Goal: Information Seeking & Learning: Understand process/instructions

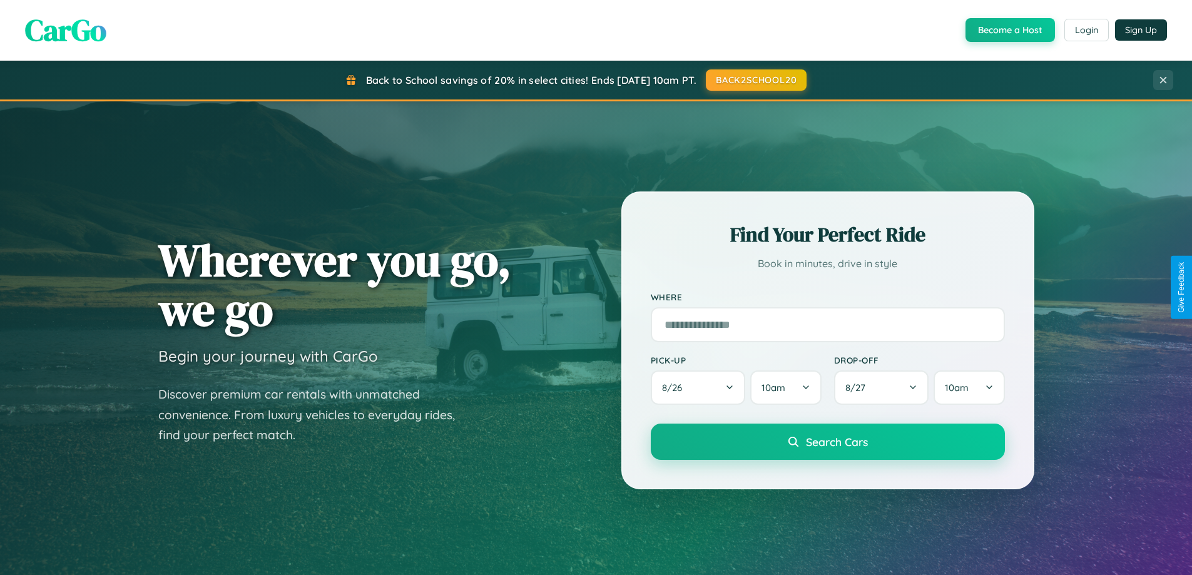
scroll to position [539, 0]
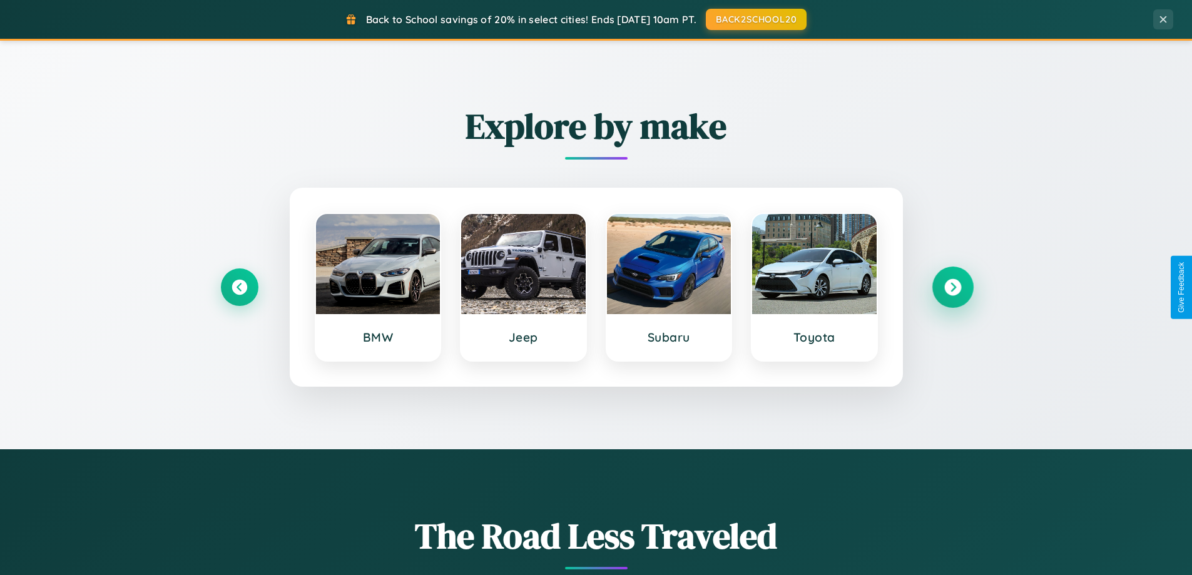
click at [952, 287] on icon at bounding box center [952, 287] width 17 height 17
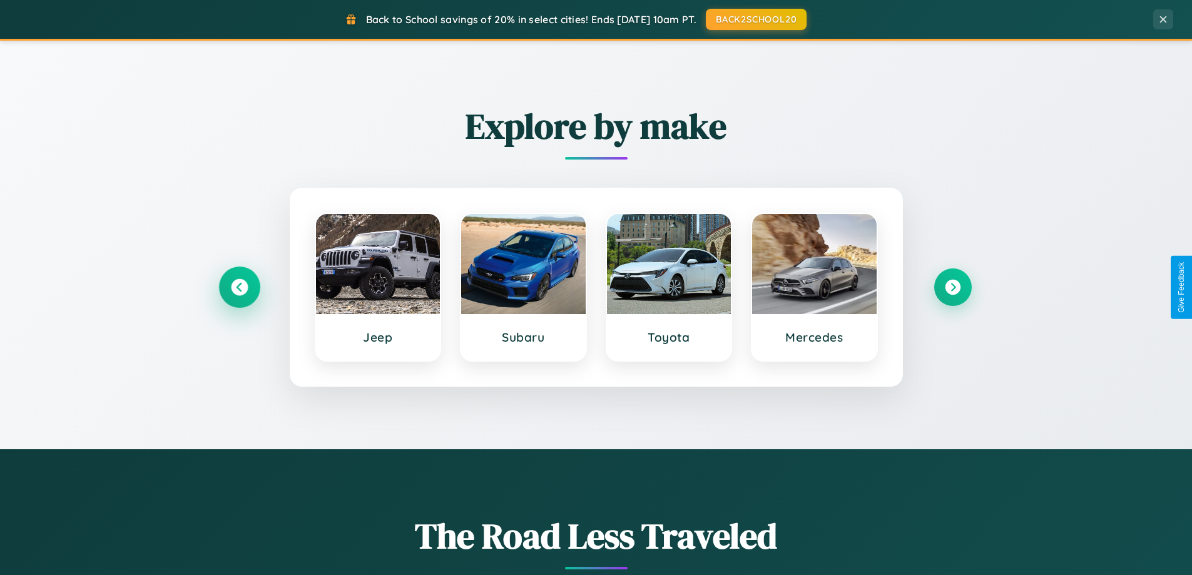
click at [239, 287] on icon at bounding box center [239, 287] width 17 height 17
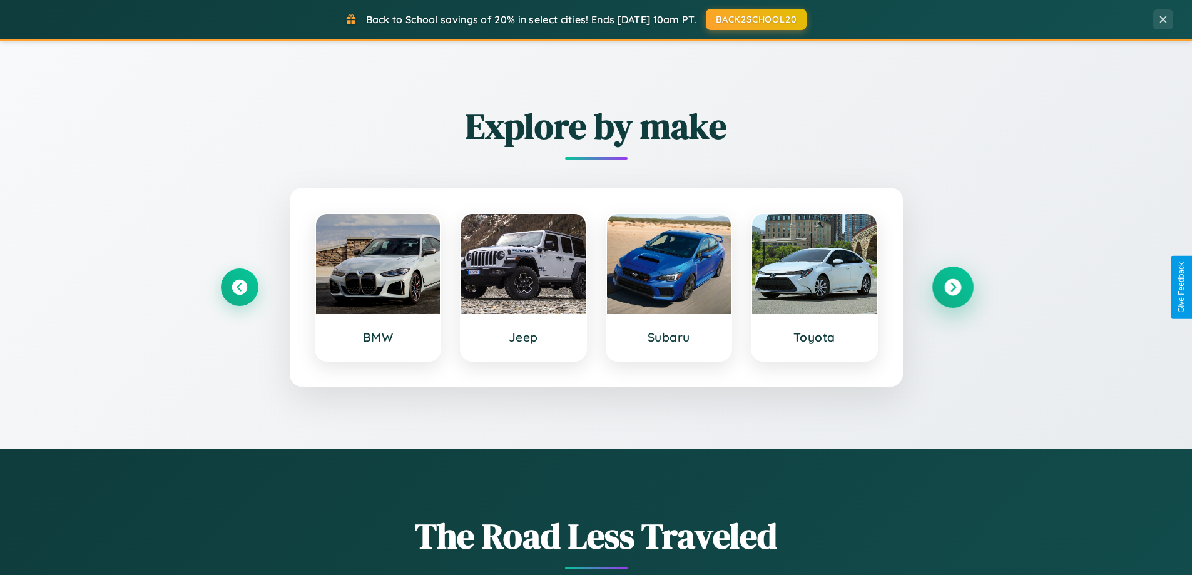
click at [952, 287] on icon at bounding box center [952, 287] width 17 height 17
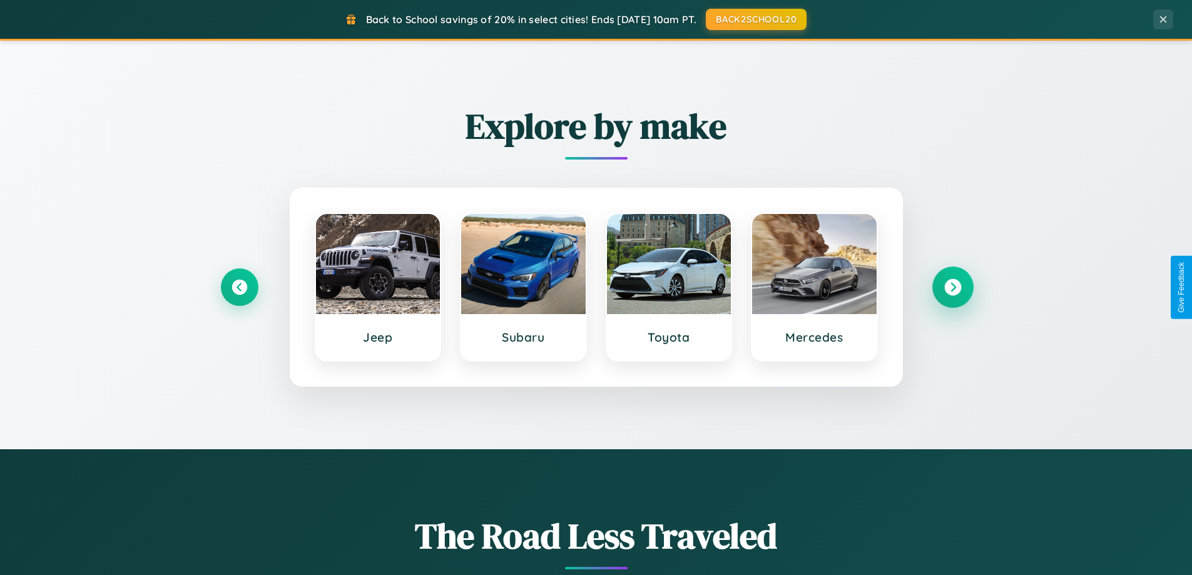
click at [952, 287] on icon at bounding box center [952, 287] width 17 height 17
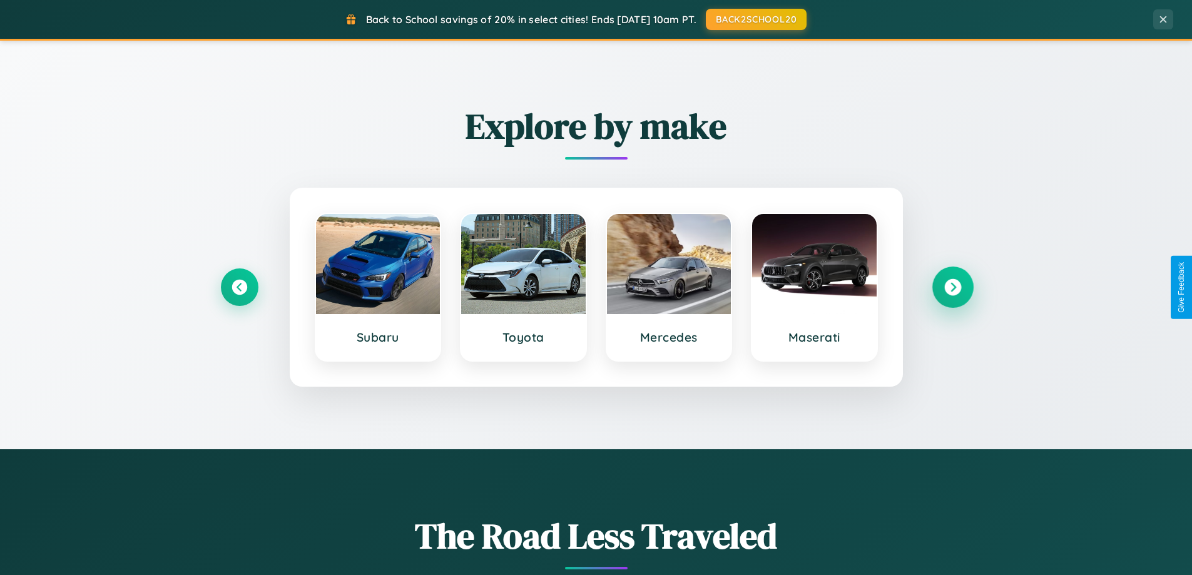
scroll to position [2407, 0]
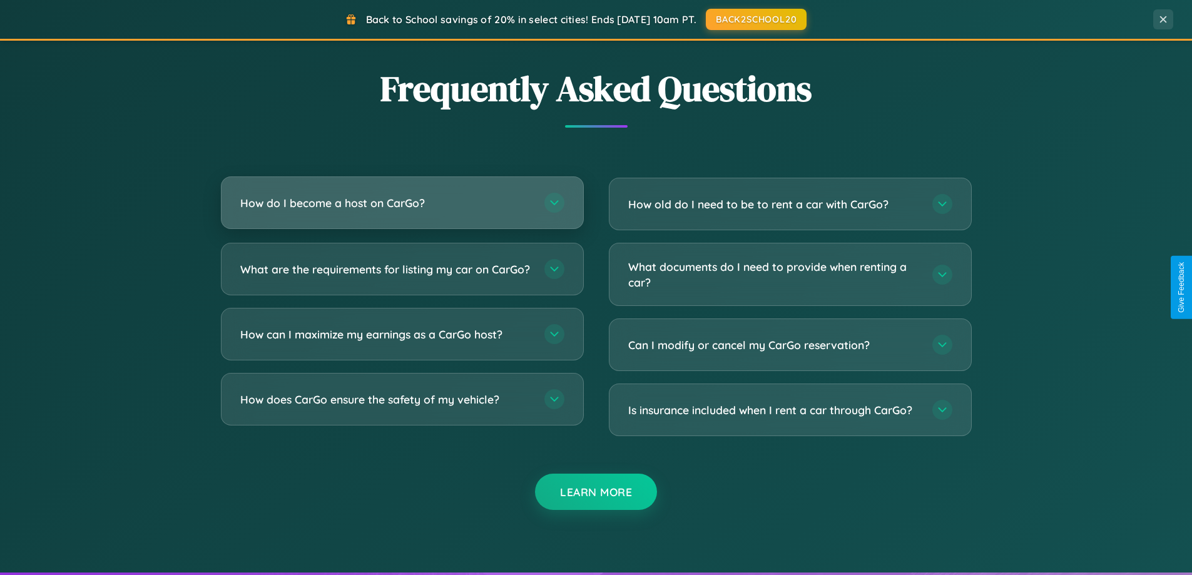
click at [402, 203] on h3 "How do I become a host on CarGo?" at bounding box center [386, 203] width 292 height 16
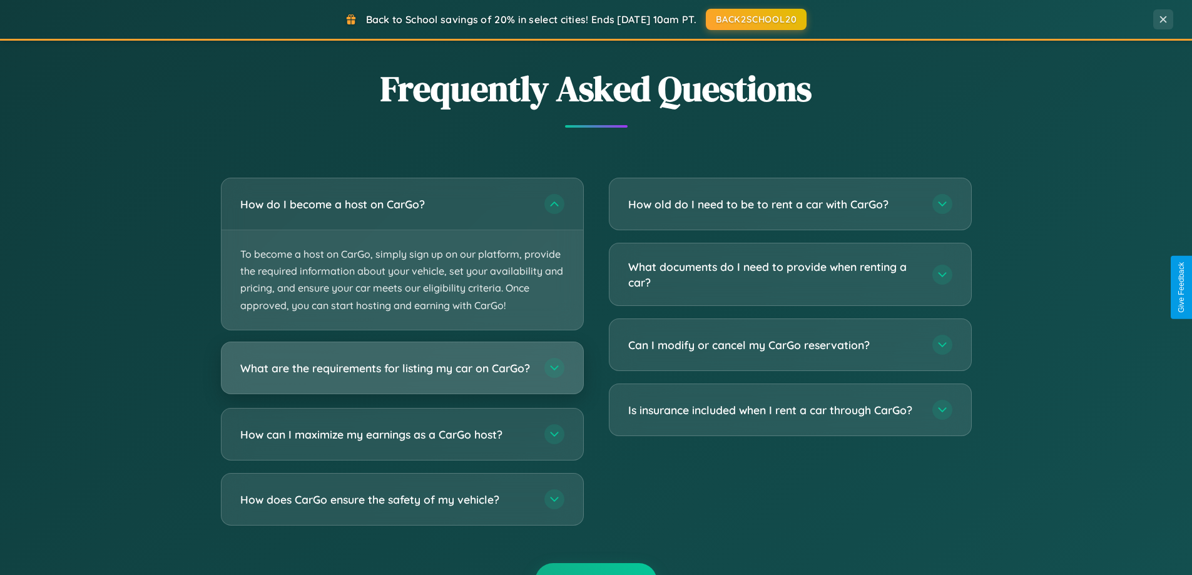
click at [402, 374] on h3 "What are the requirements for listing my car on CarGo?" at bounding box center [386, 368] width 292 height 16
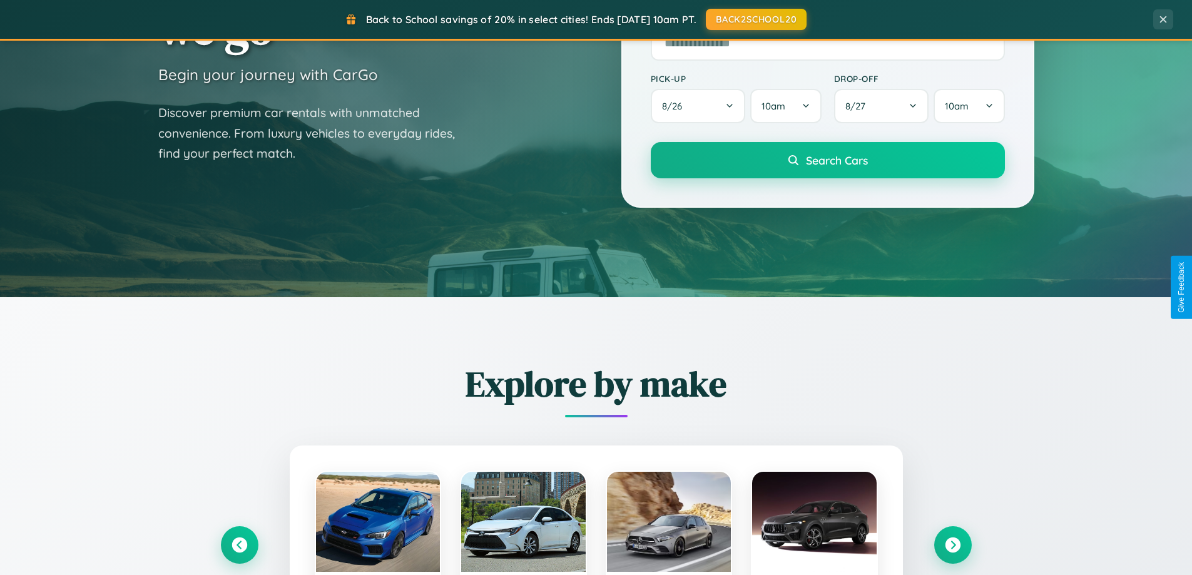
scroll to position [0, 0]
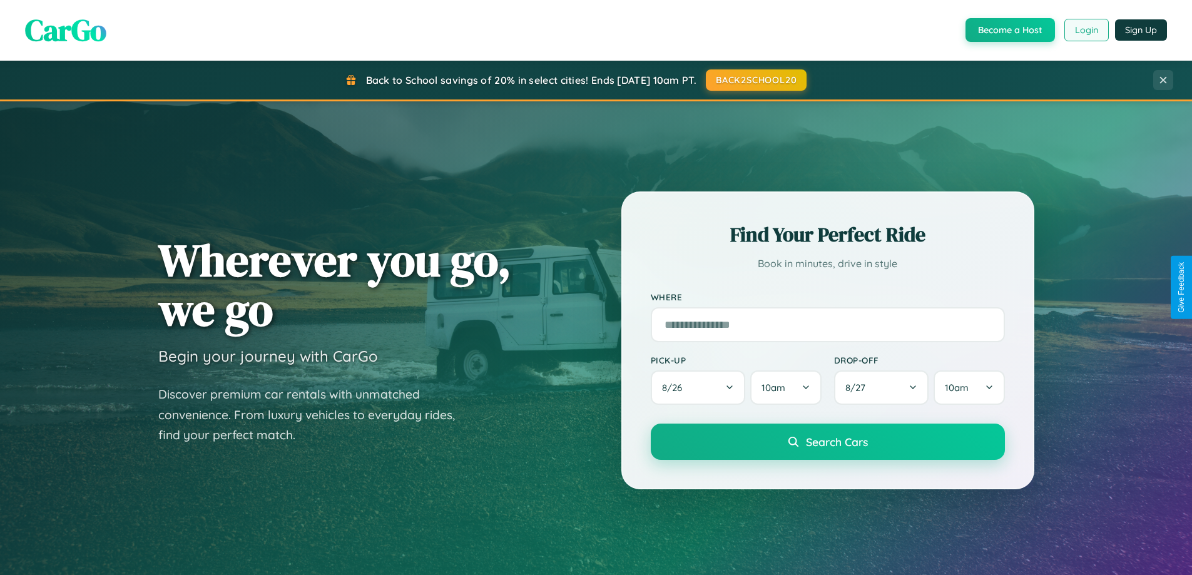
click at [1085, 30] on button "Login" at bounding box center [1086, 30] width 44 height 23
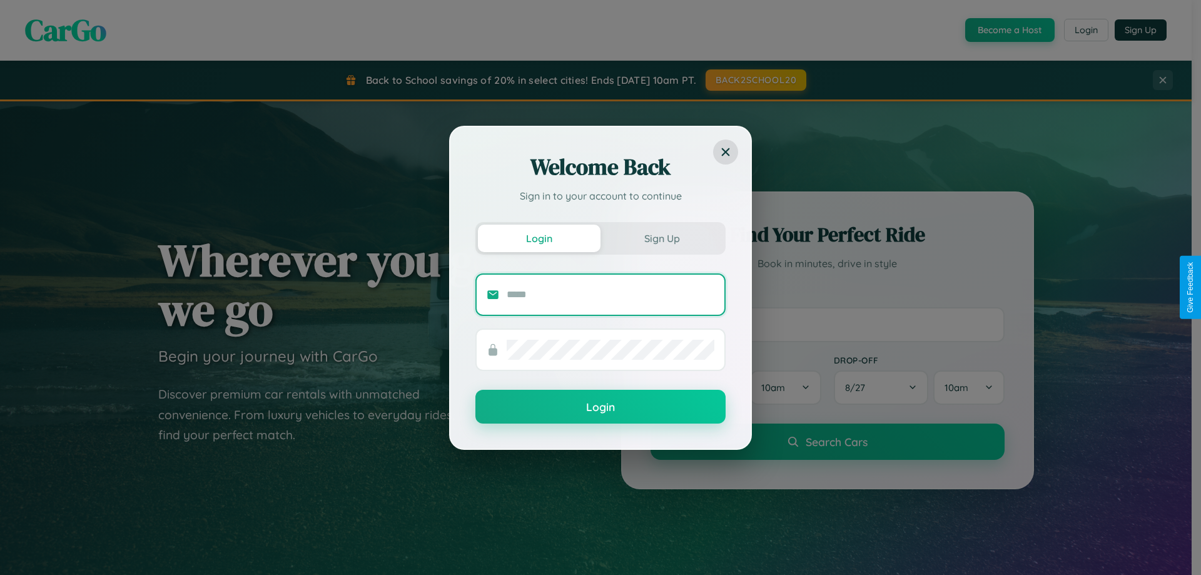
click at [611, 294] on input "text" at bounding box center [611, 295] width 208 height 20
type input "**********"
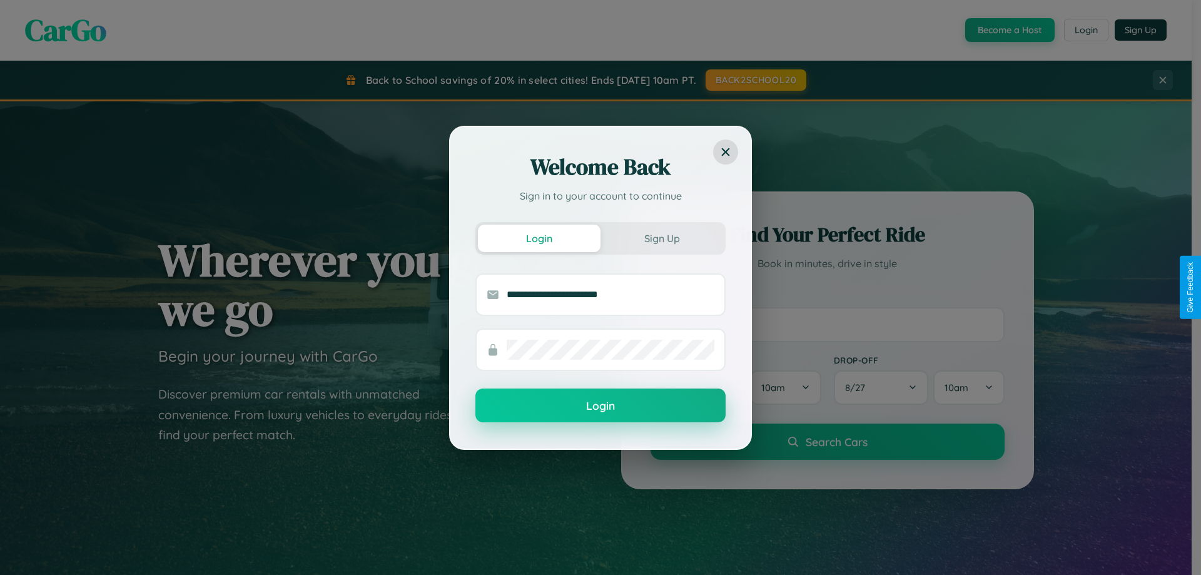
click at [601, 406] on button "Login" at bounding box center [600, 405] width 250 height 34
